Goal: Answer question/provide support: Share knowledge or assist other users

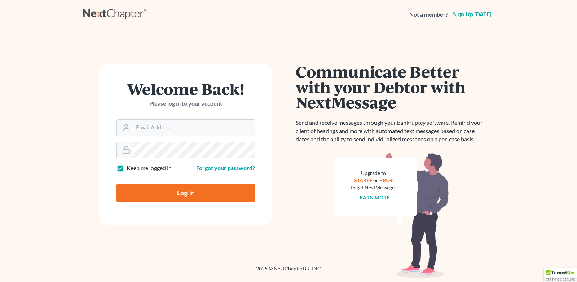
click at [170, 194] on input "Log In" at bounding box center [185, 193] width 138 height 18
type input "Thinking..."
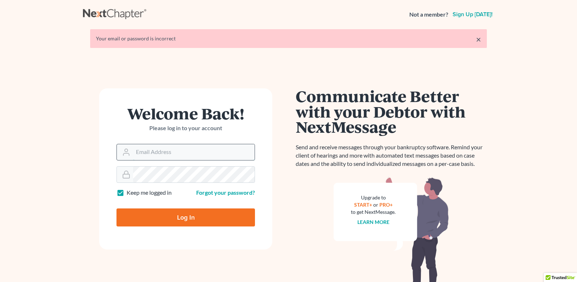
click at [164, 159] on input "Email Address" at bounding box center [193, 152] width 121 height 16
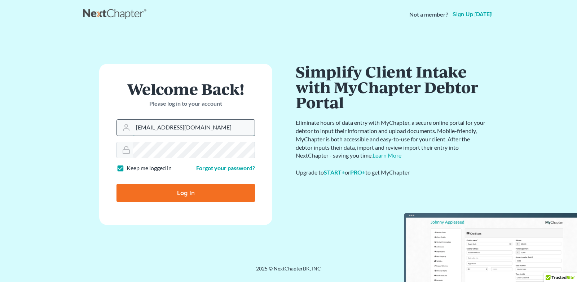
type input "[EMAIL_ADDRESS][DOMAIN_NAME]"
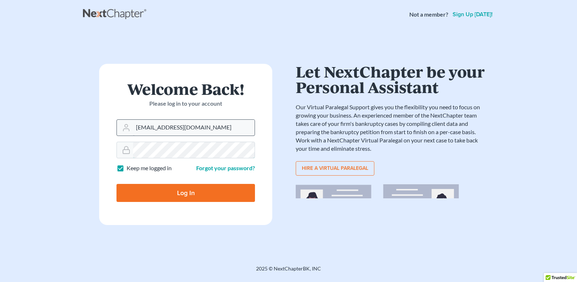
click at [116, 184] on input "Log In" at bounding box center [185, 193] width 138 height 18
type input "Thinking..."
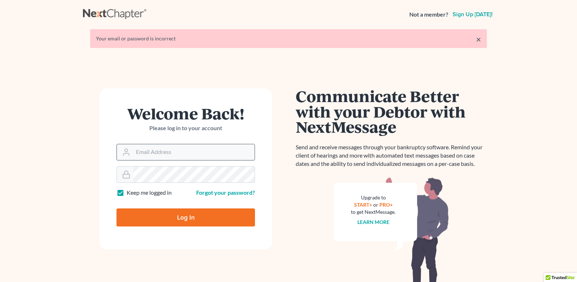
click at [178, 159] on input "Email Address" at bounding box center [193, 152] width 121 height 16
type input "[EMAIL_ADDRESS][DOMAIN_NAME]"
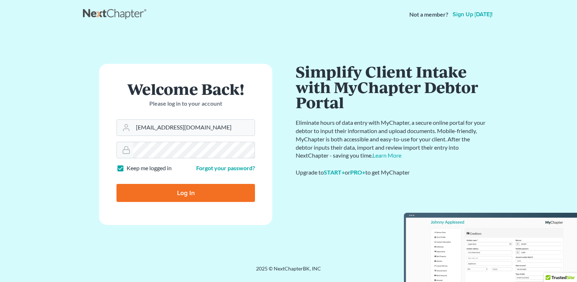
click at [116, 184] on input "Log In" at bounding box center [185, 193] width 138 height 18
type input "Thinking..."
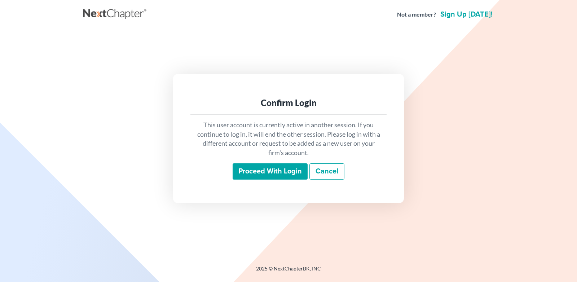
click at [269, 173] on input "Proceed with login" at bounding box center [270, 171] width 75 height 17
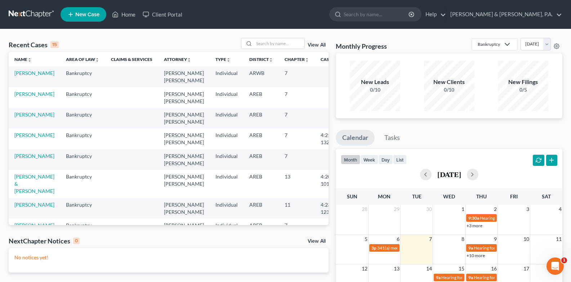
click at [318, 241] on link "View All" at bounding box center [317, 241] width 18 height 5
click at [25, 74] on link "[PERSON_NAME]" at bounding box center [34, 73] width 40 height 6
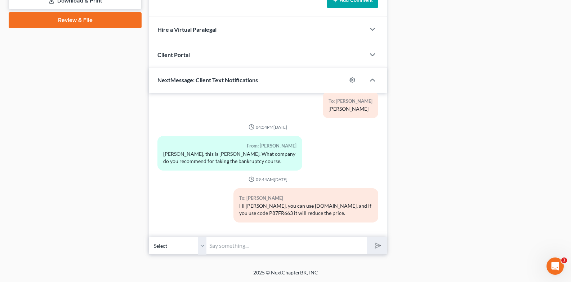
scroll to position [22, 0]
click at [264, 242] on input "text" at bounding box center [287, 246] width 161 height 18
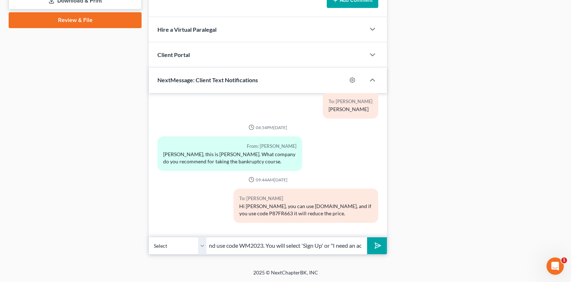
type input "Hello Joseph, you can try the pre-counseling course provided by www.ccadvising.…"
click at [373, 249] on button "submit" at bounding box center [377, 245] width 20 height 17
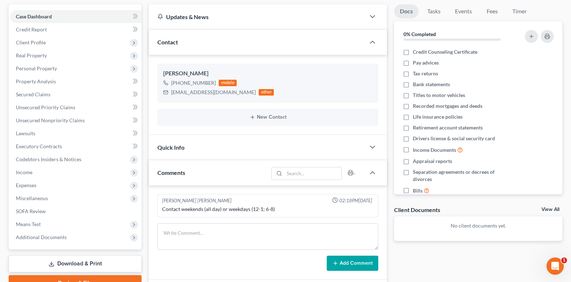
scroll to position [0, 0]
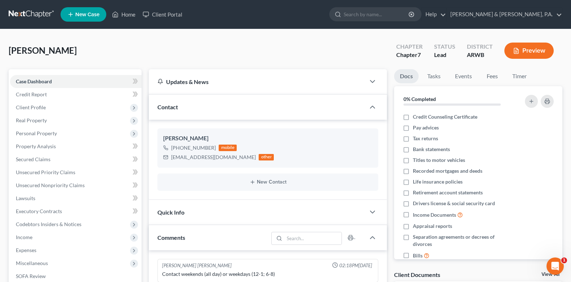
click at [41, 13] on link at bounding box center [32, 14] width 46 height 13
